Goal: Transaction & Acquisition: Purchase product/service

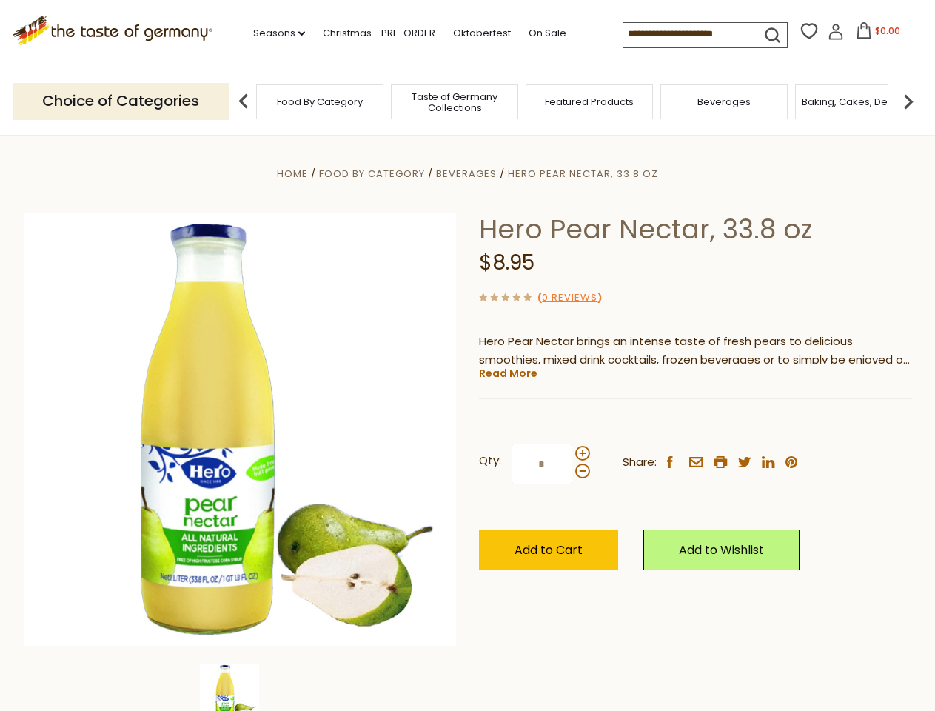
click at [467, 355] on div "Home Food By Category [GEOGRAPHIC_DATA] Hero Pear Nectar, 33.8 oz Hero Pear Nec…" at bounding box center [468, 449] width 911 height 570
click at [273, 33] on link "Seasons dropdown_arrow" at bounding box center [279, 33] width 52 height 16
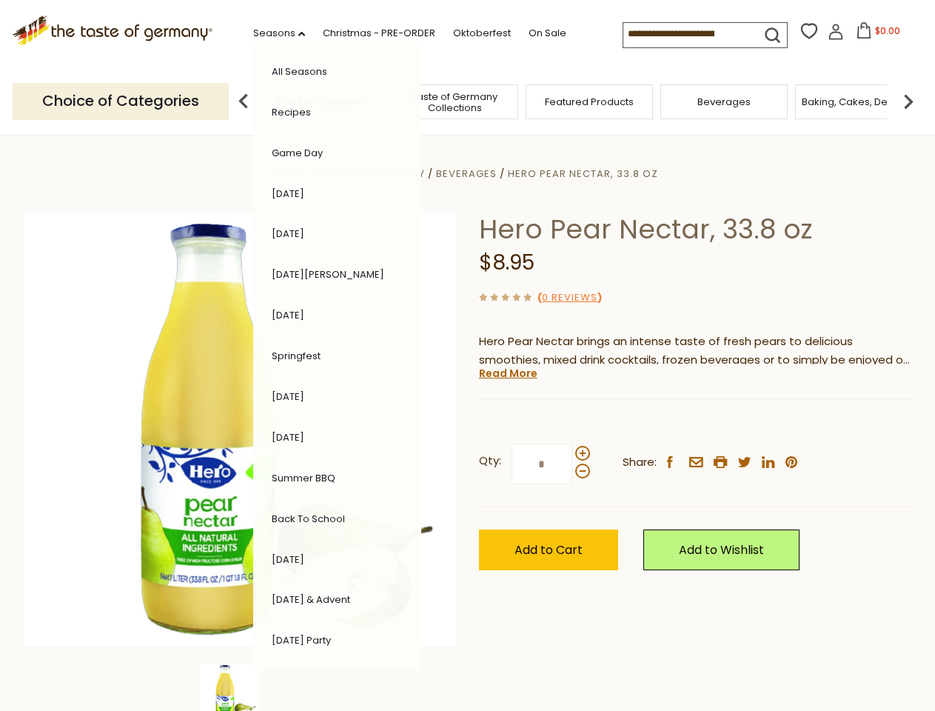
click at [875, 35] on span "$0.00" at bounding box center [887, 30] width 25 height 13
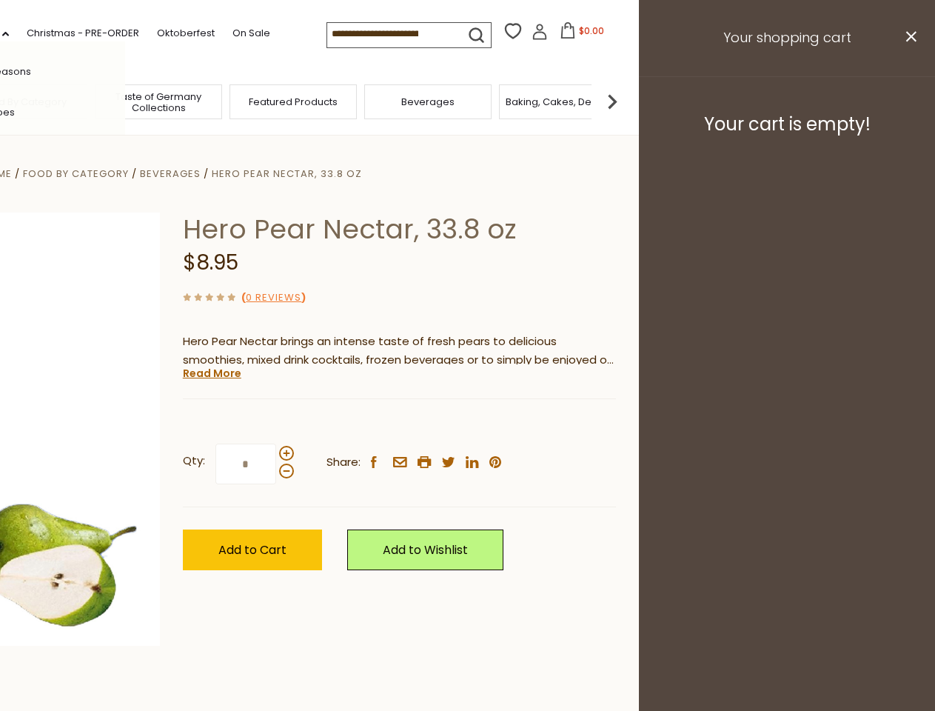
click at [125, 101] on div "All Seasons Recipes Game Day [DATE] [DATE] [DATE][PERSON_NAME] [DATE] Springfes…" at bounding box center [41, 355] width 168 height 628
click at [908, 101] on footer "Your cart is empty!" at bounding box center [787, 124] width 296 height 96
click at [467, 423] on div "Qty: * Share: facebook email printer twitter linkedin pinterest" at bounding box center [399, 464] width 433 height 86
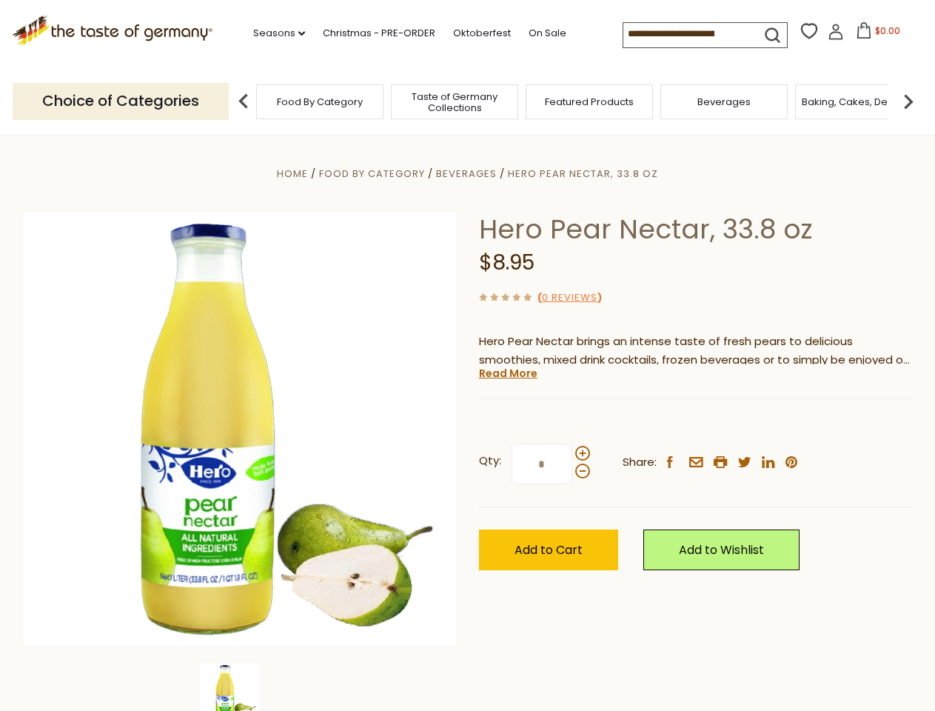
click at [240, 687] on div "Home Food By Category [GEOGRAPHIC_DATA] Hero Pear Nectar, 33.8 oz Hero Pear Nec…" at bounding box center [468, 449] width 911 height 570
click at [240, 687] on img at bounding box center [229, 692] width 59 height 59
click at [507, 373] on link "Read More" at bounding box center [508, 373] width 58 height 15
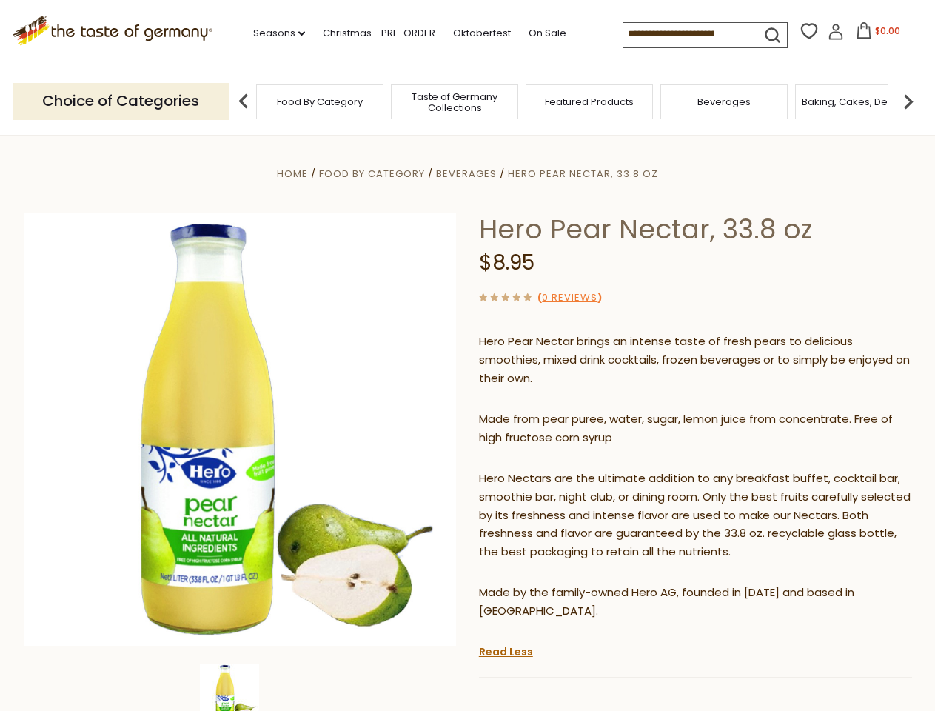
click at [582, 469] on p "Hero Nectars are the ultimate addition to any breakfast buffet, cocktail bar, s…" at bounding box center [695, 515] width 433 height 93
